Goal: Information Seeking & Learning: Learn about a topic

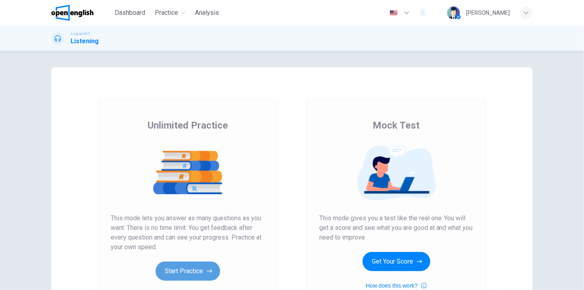
click at [192, 265] on button "Start Practice" at bounding box center [188, 271] width 65 height 19
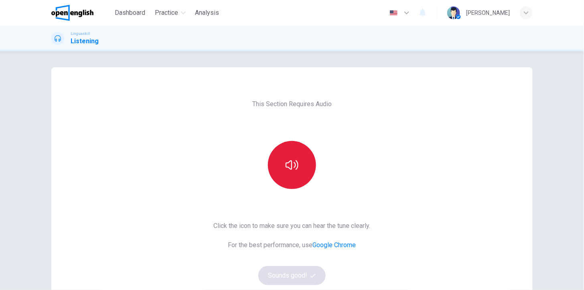
click at [289, 167] on icon "button" at bounding box center [291, 165] width 13 height 10
click at [287, 166] on icon "button" at bounding box center [291, 165] width 13 height 13
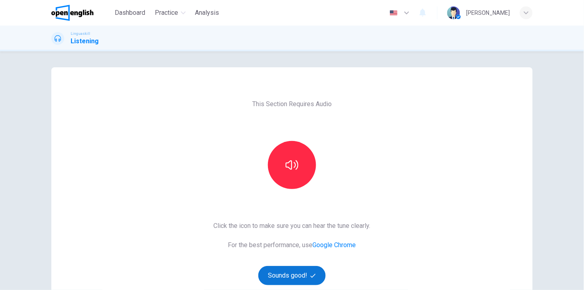
click at [285, 274] on button "Sounds good!" at bounding box center [291, 275] width 67 height 19
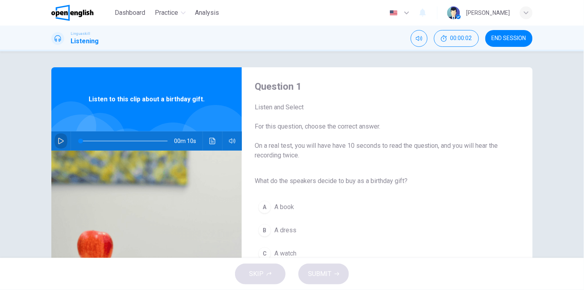
click at [59, 142] on icon "button" at bounding box center [61, 141] width 6 height 6
click at [394, 242] on div "A A book B A dress C A watch" at bounding box center [381, 231] width 252 height 70
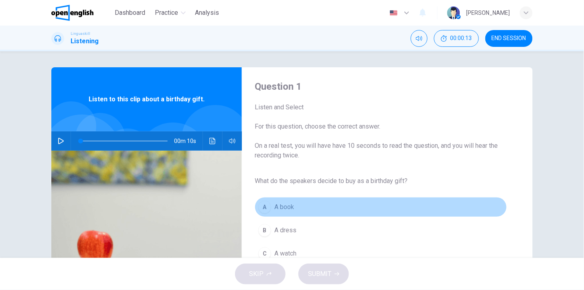
click at [274, 209] on span "A book" at bounding box center [284, 207] width 20 height 10
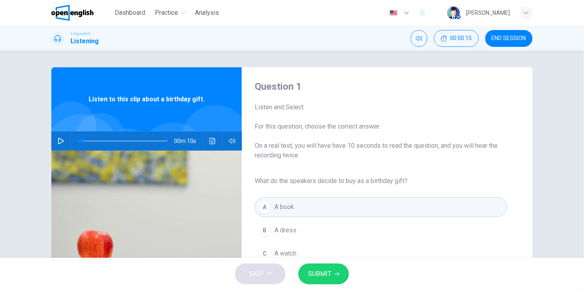
click at [326, 273] on span "SUBMIT" at bounding box center [319, 274] width 23 height 11
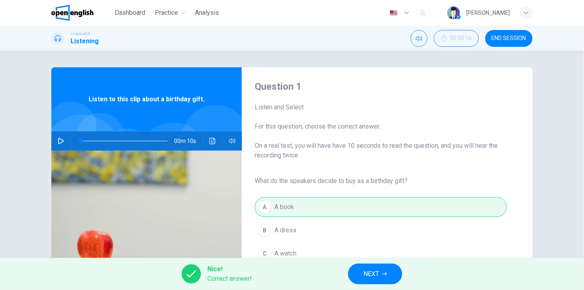
click at [58, 140] on icon "button" at bounding box center [61, 141] width 6 height 6
click at [307, 205] on div "A A book B A dress C A watch" at bounding box center [381, 231] width 252 height 70
type input "**"
click at [372, 272] on span "NEXT" at bounding box center [371, 274] width 16 height 11
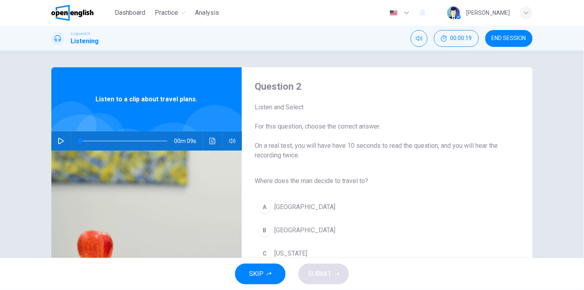
click at [61, 138] on icon "button" at bounding box center [61, 141] width 6 height 6
click at [58, 139] on icon "button" at bounding box center [61, 141] width 6 height 6
type input "*"
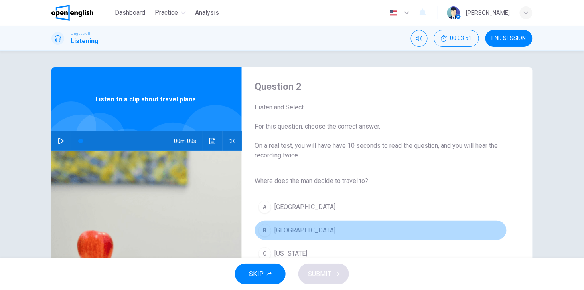
click at [264, 231] on div "B" at bounding box center [264, 230] width 13 height 13
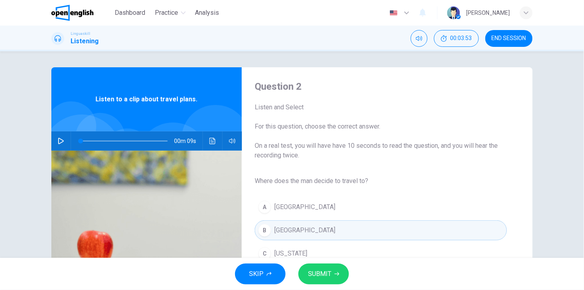
click at [331, 273] on button "SUBMIT" at bounding box center [323, 274] width 51 height 21
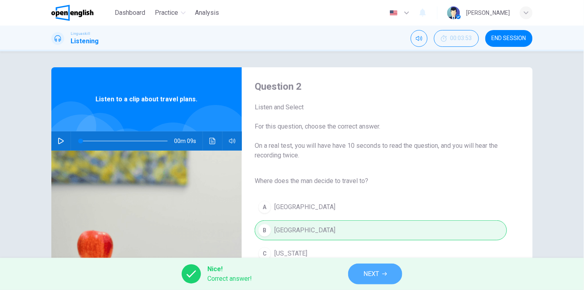
click at [382, 271] on button "NEXT" at bounding box center [375, 274] width 54 height 21
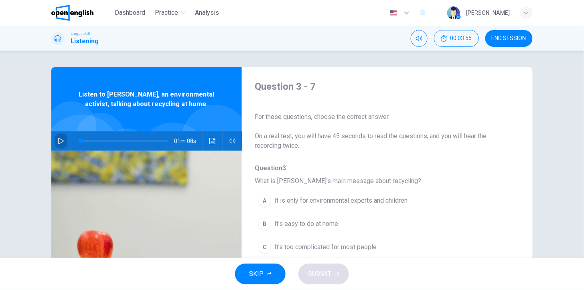
click at [58, 141] on icon "button" at bounding box center [61, 141] width 6 height 6
type input "*"
